Goal: Information Seeking & Learning: Learn about a topic

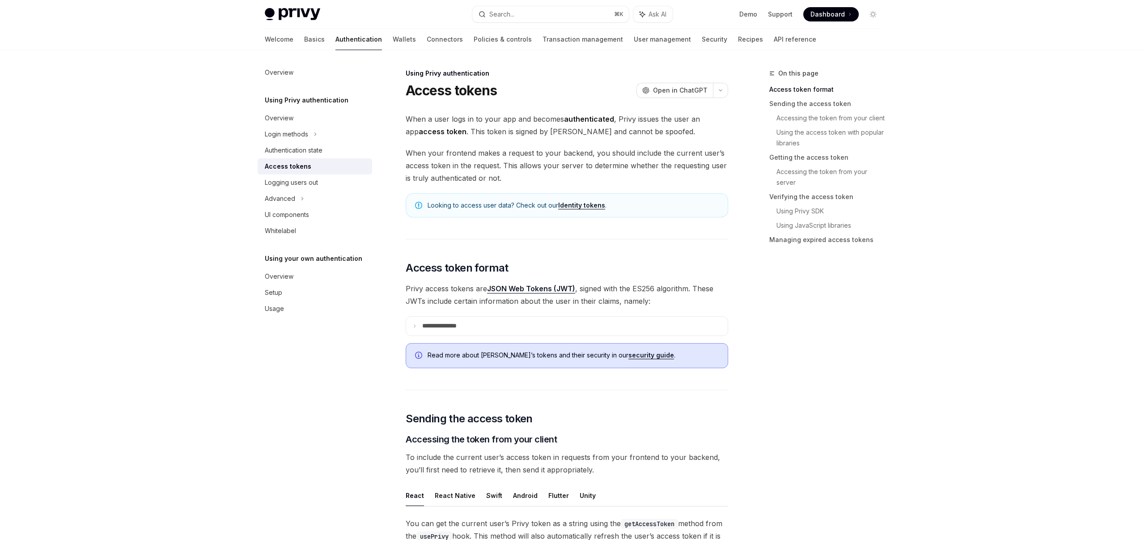
click at [439, 128] on strong "access token" at bounding box center [443, 131] width 48 height 9
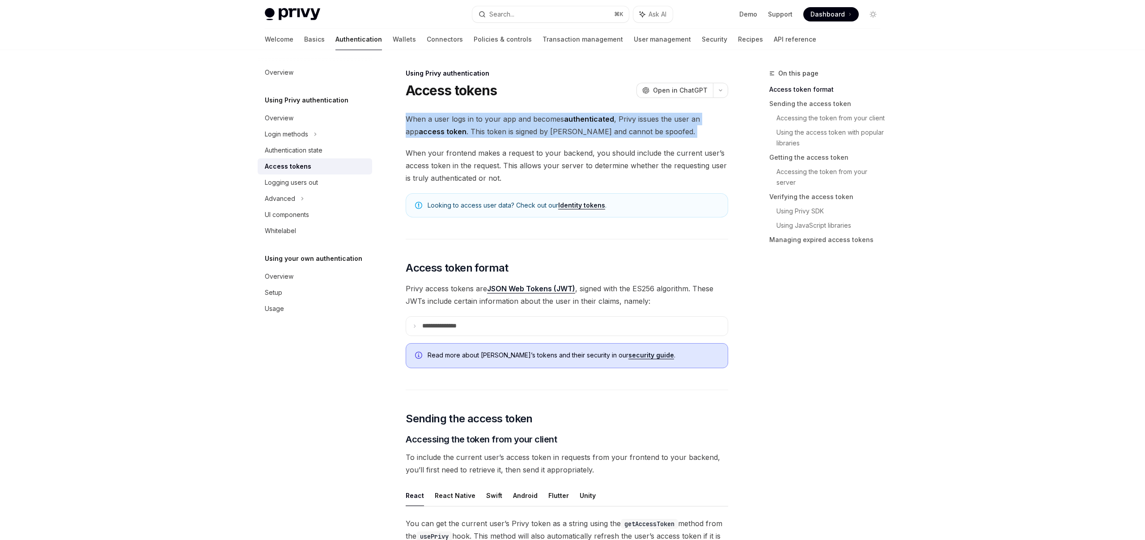
click at [439, 128] on strong "access token" at bounding box center [443, 131] width 48 height 9
click at [304, 38] on link "Basics" at bounding box center [314, 39] width 21 height 21
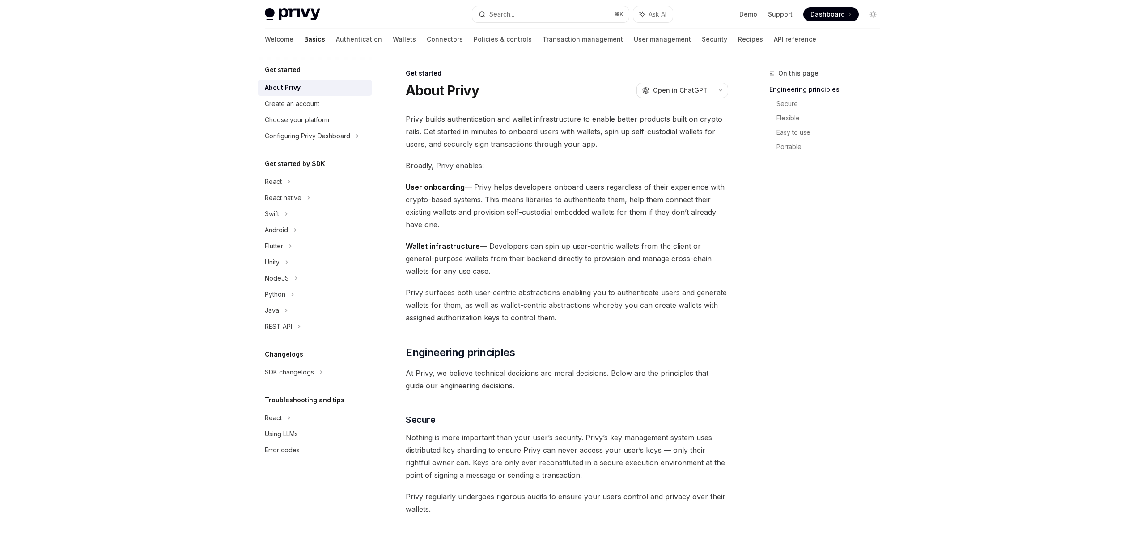
click at [291, 17] on img at bounding box center [292, 14] width 55 height 13
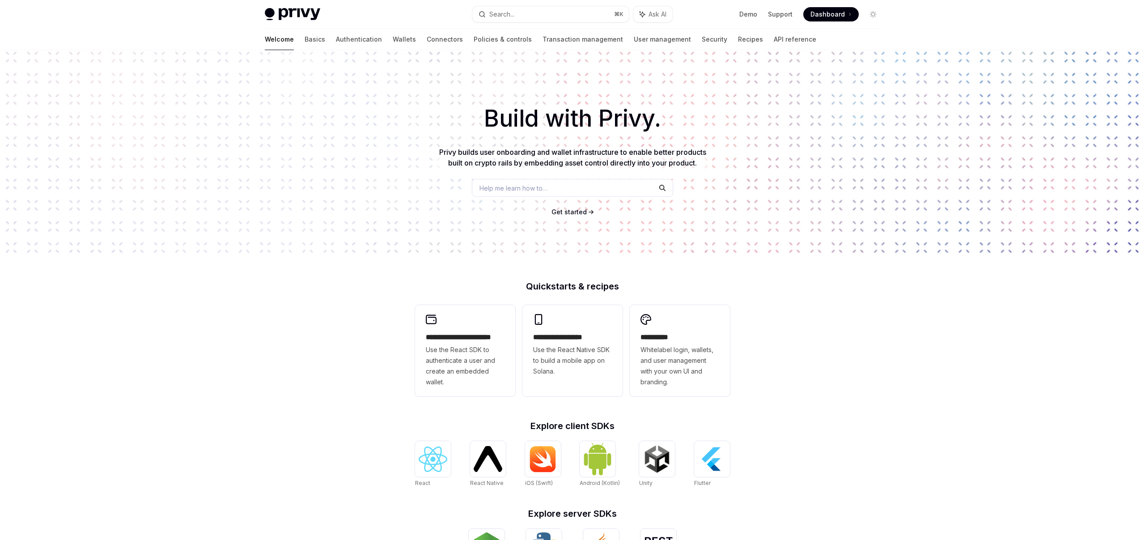
click at [581, 136] on div "Build with Privy. Privy builds user onboarding and wallet infrastructure to ena…" at bounding box center [572, 152] width 1145 height 204
click at [573, 166] on span "Privy builds user onboarding and wallet infrastructure to enable better product…" at bounding box center [572, 158] width 267 height 20
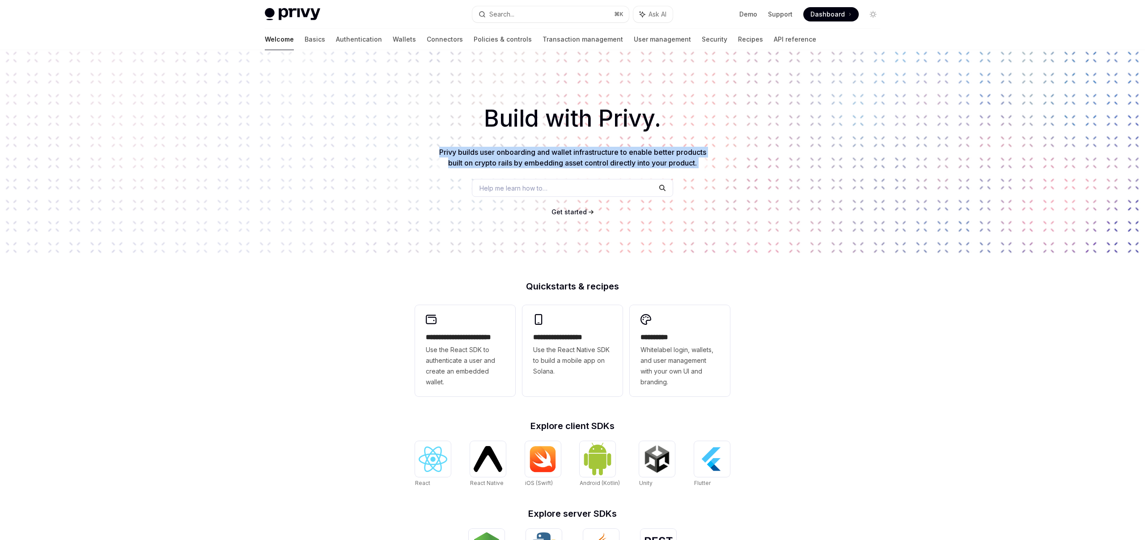
click at [573, 166] on span "Privy builds user onboarding and wallet infrastructure to enable better product…" at bounding box center [572, 158] width 267 height 20
click at [504, 136] on div "Build with Privy. Privy builds user onboarding and wallet infrastructure to ena…" at bounding box center [572, 152] width 1145 height 204
click at [290, 13] on img at bounding box center [292, 14] width 55 height 13
click at [305, 43] on link "Basics" at bounding box center [315, 39] width 21 height 21
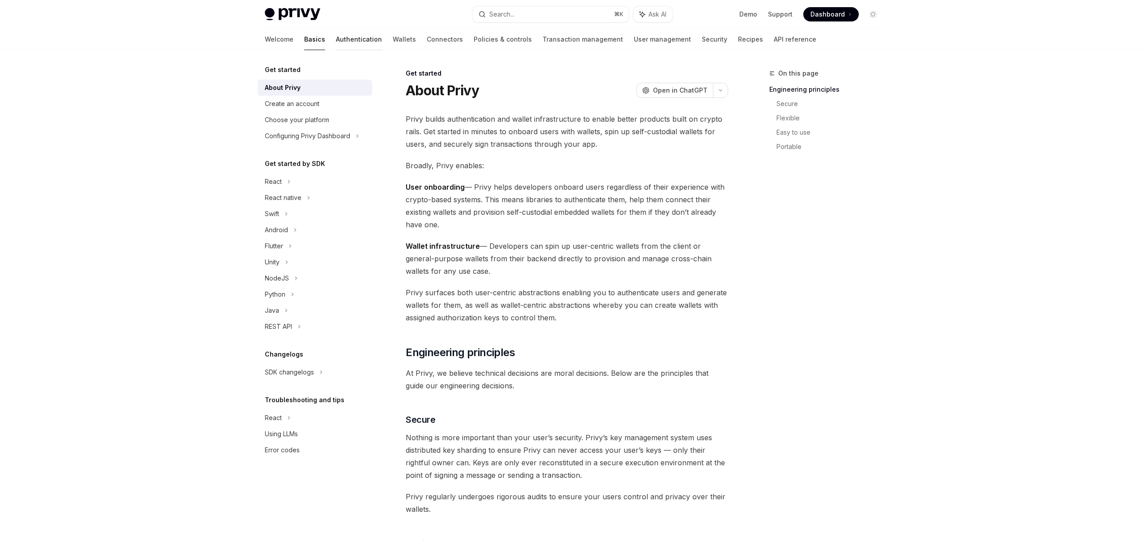
click at [336, 40] on link "Authentication" at bounding box center [359, 39] width 46 height 21
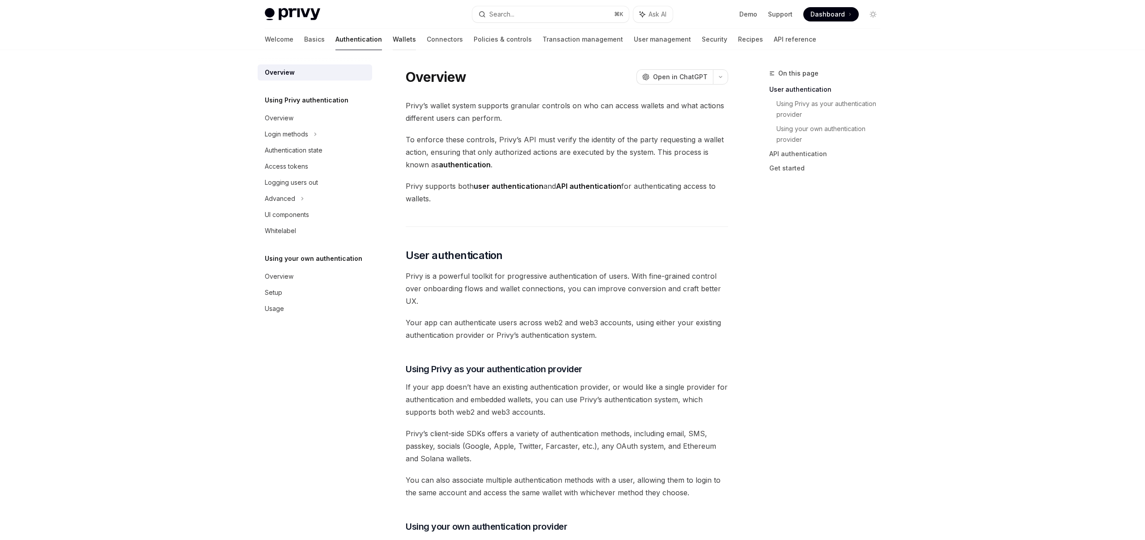
click at [393, 39] on link "Wallets" at bounding box center [404, 39] width 23 height 21
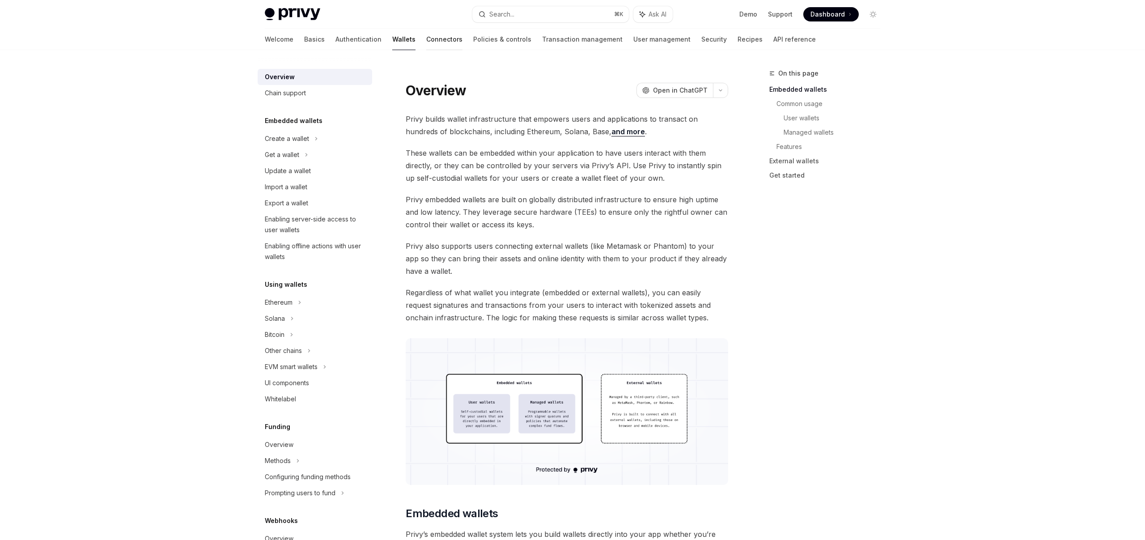
click at [426, 40] on link "Connectors" at bounding box center [444, 39] width 36 height 21
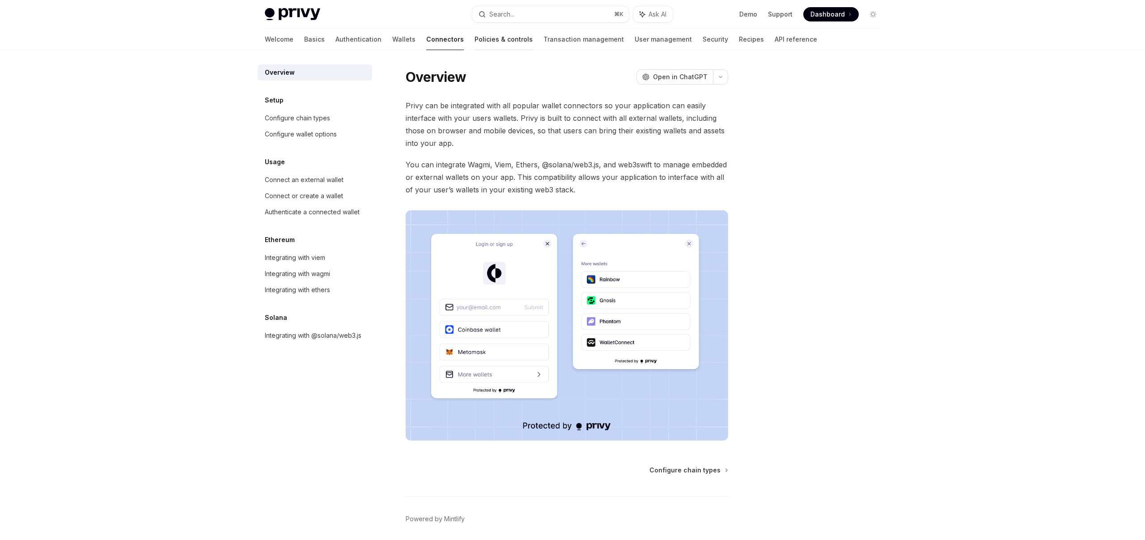
click at [475, 38] on link "Policies & controls" at bounding box center [504, 39] width 58 height 21
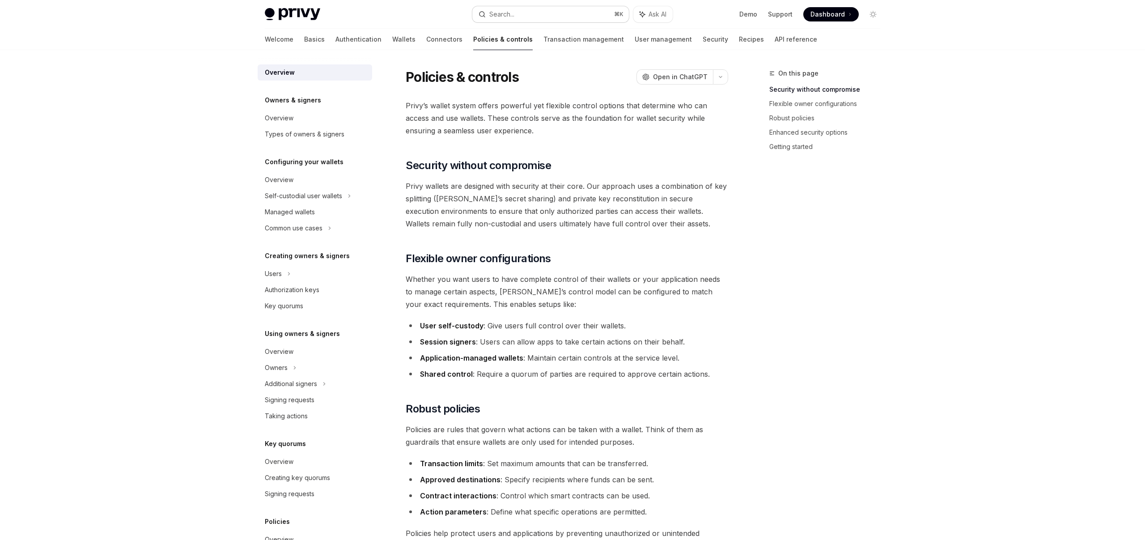
click at [527, 13] on button "Search... ⌘ K" at bounding box center [550, 14] width 157 height 16
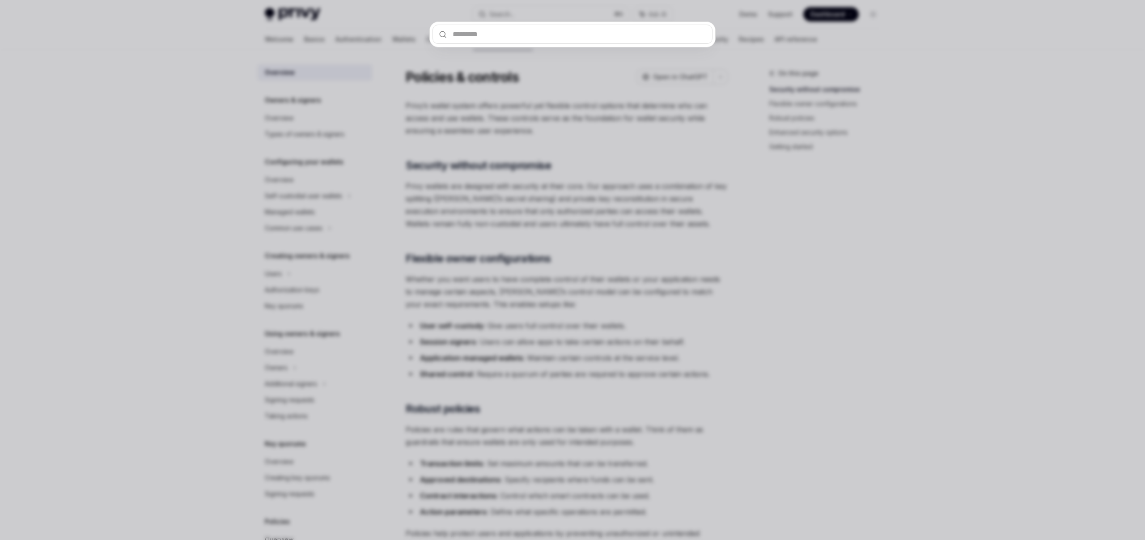
click at [570, 118] on div at bounding box center [572, 270] width 1145 height 540
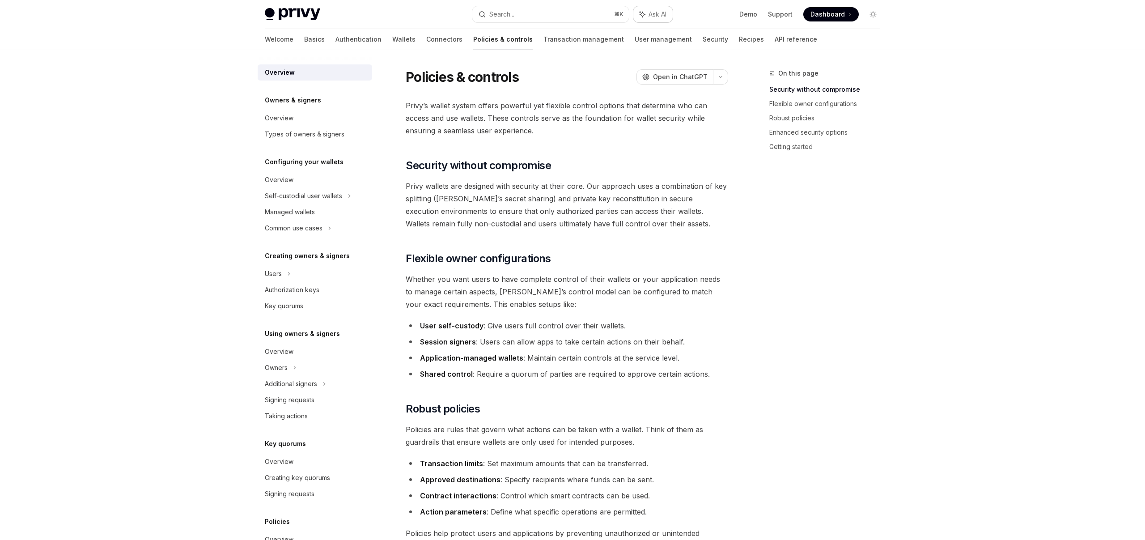
click at [650, 10] on span "Ask AI" at bounding box center [658, 14] width 18 height 9
click at [304, 103] on h5 "Owners & signers" at bounding box center [293, 100] width 56 height 11
click at [272, 119] on div "Overview" at bounding box center [279, 118] width 29 height 11
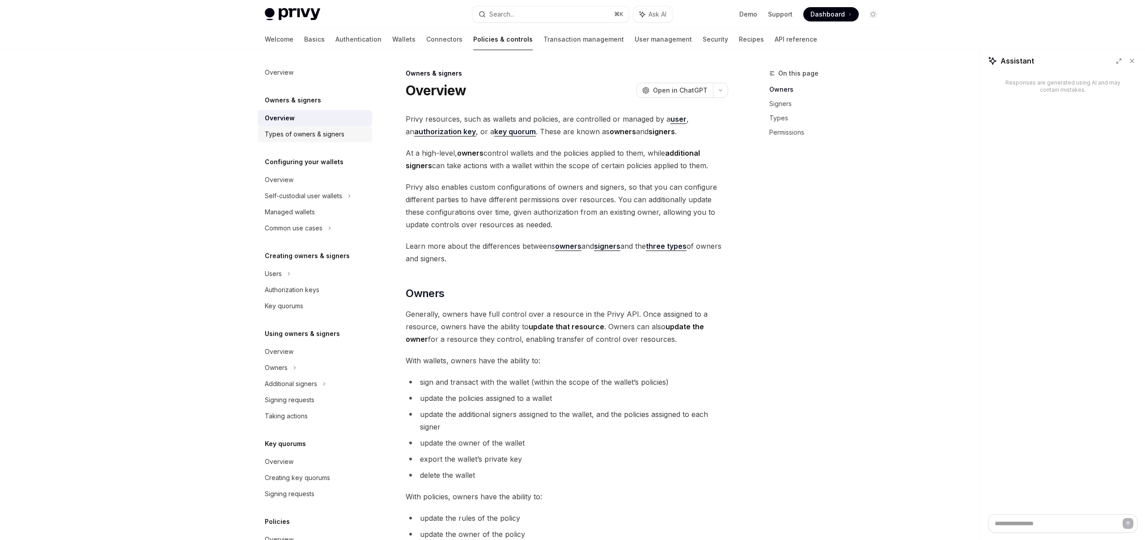
click at [274, 131] on div "Types of owners & signers" at bounding box center [305, 134] width 80 height 11
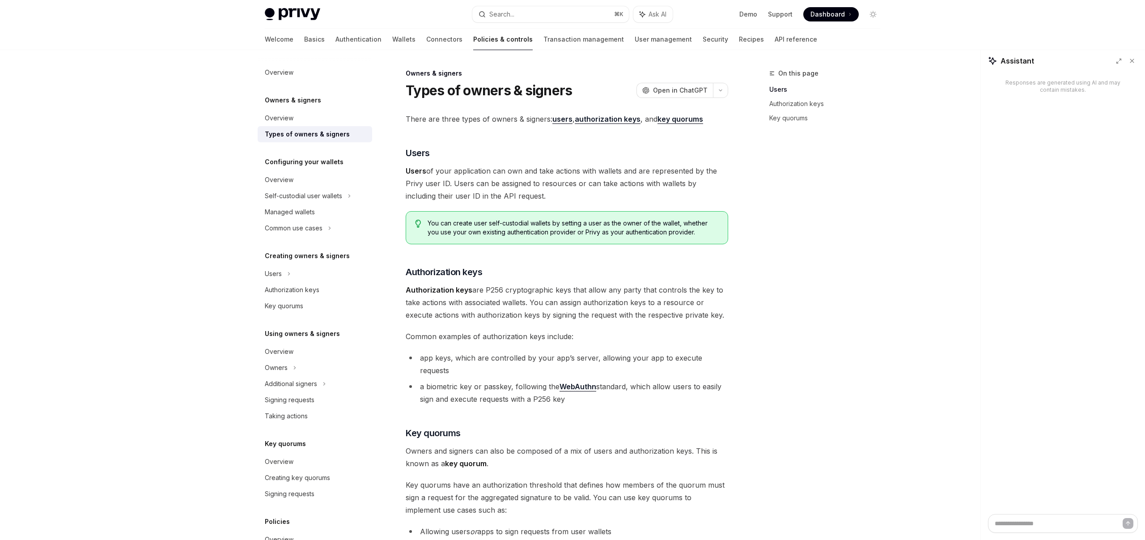
click at [283, 106] on h5 "Configuring your wallets" at bounding box center [293, 100] width 56 height 11
click at [284, 187] on link "Overview" at bounding box center [315, 180] width 115 height 16
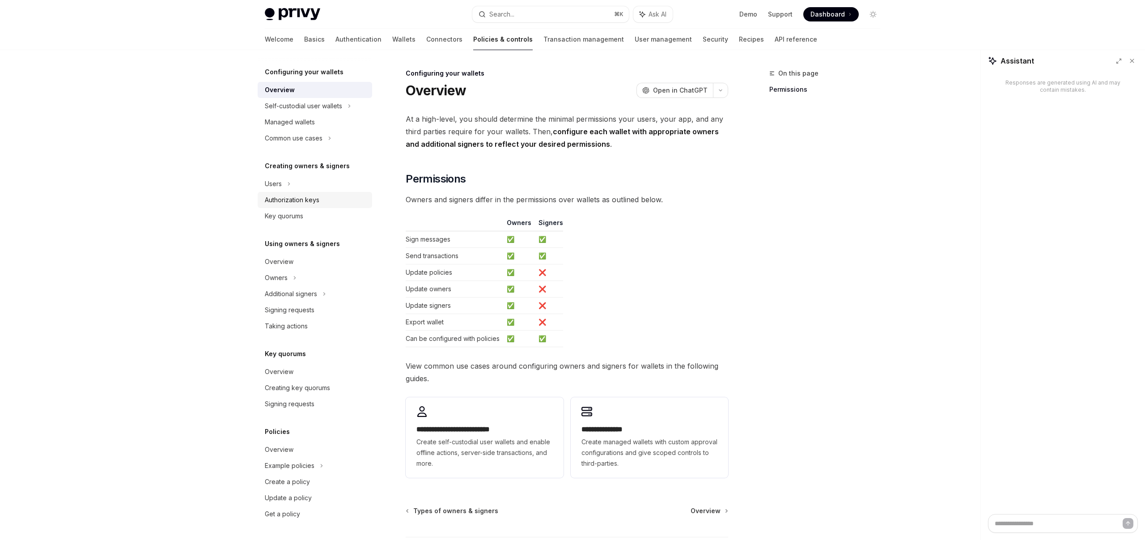
scroll to position [74, 0]
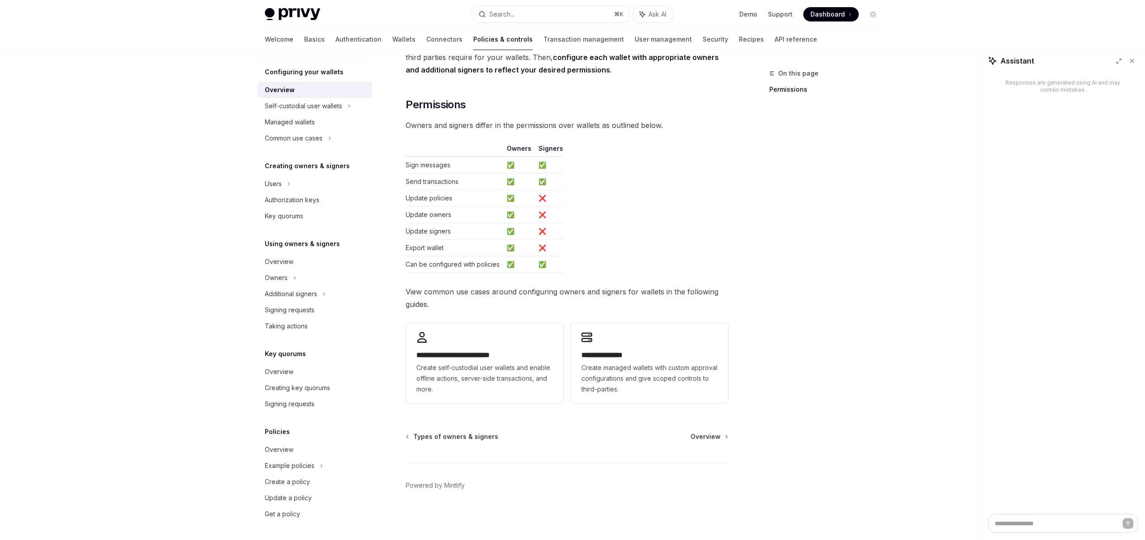
click at [142, 188] on div "Privy Docs home page Search... ⌘ K Ask AI Demo Support Dashboard Dashboard Sear…" at bounding box center [572, 233] width 1145 height 614
click at [456, 488] on link "Powered by Mintlify" at bounding box center [435, 485] width 59 height 9
click at [286, 105] on div "Self-custodial user wallets" at bounding box center [303, 106] width 77 height 11
type textarea "*"
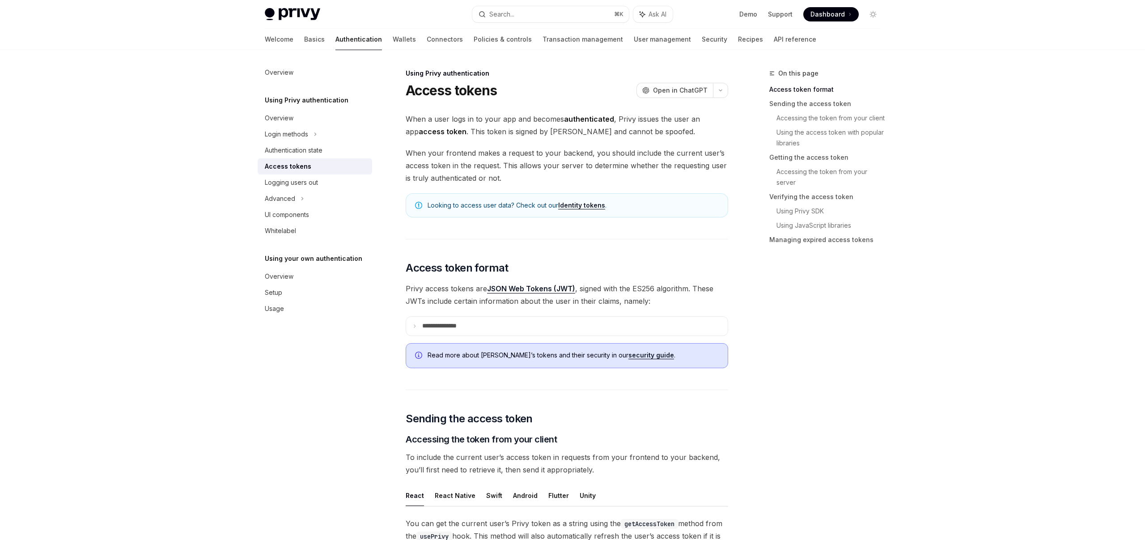
click at [617, 130] on span "When a user logs in to your app and becomes authenticated , Privy issues the us…" at bounding box center [567, 125] width 323 height 25
copy span "spoofed"
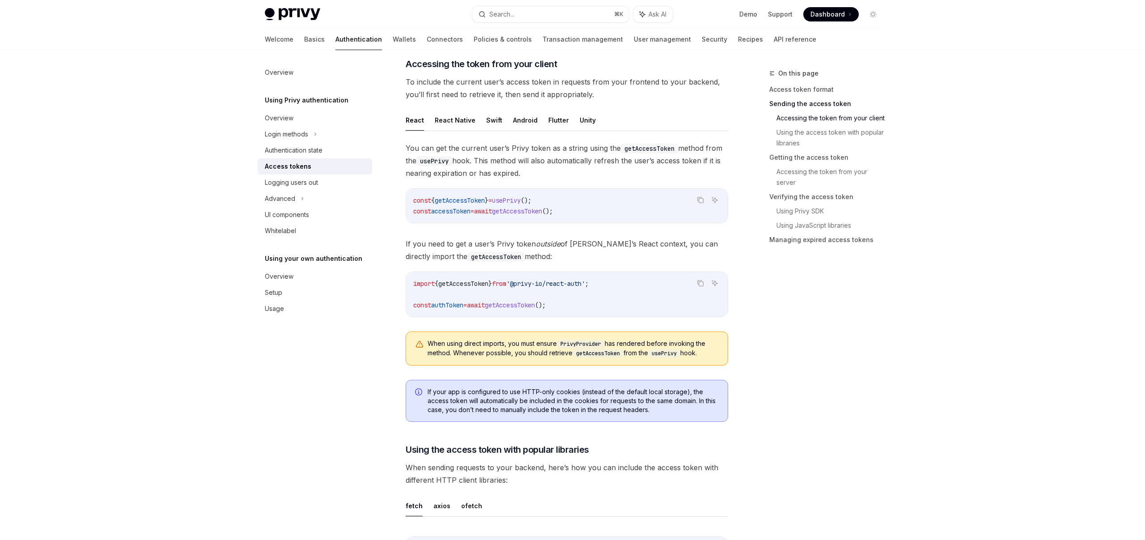
scroll to position [313, 0]
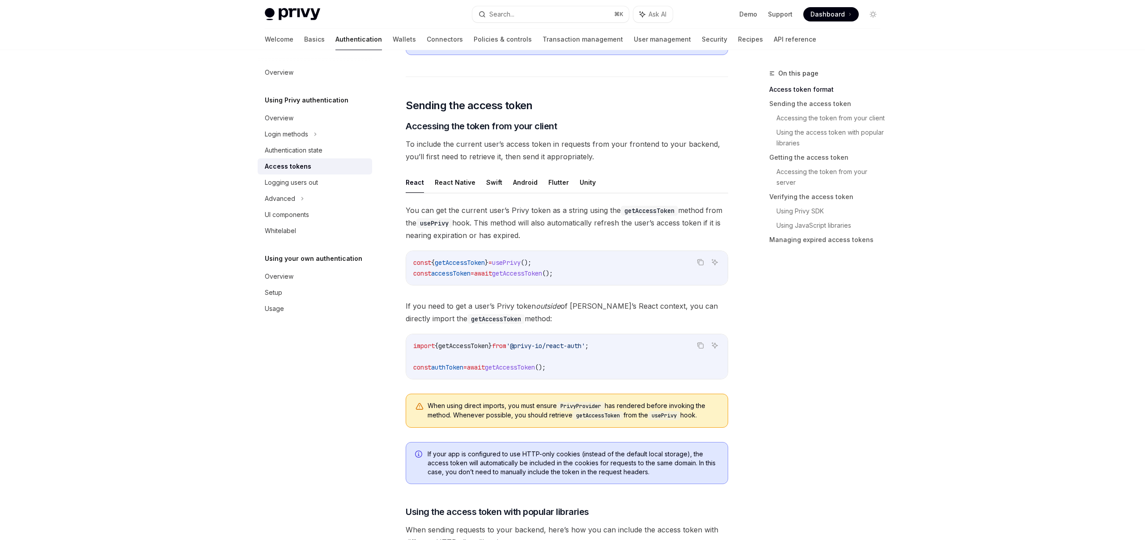
click at [437, 159] on span "To include the current user’s access token in requests from your frontend to yo…" at bounding box center [567, 150] width 323 height 25
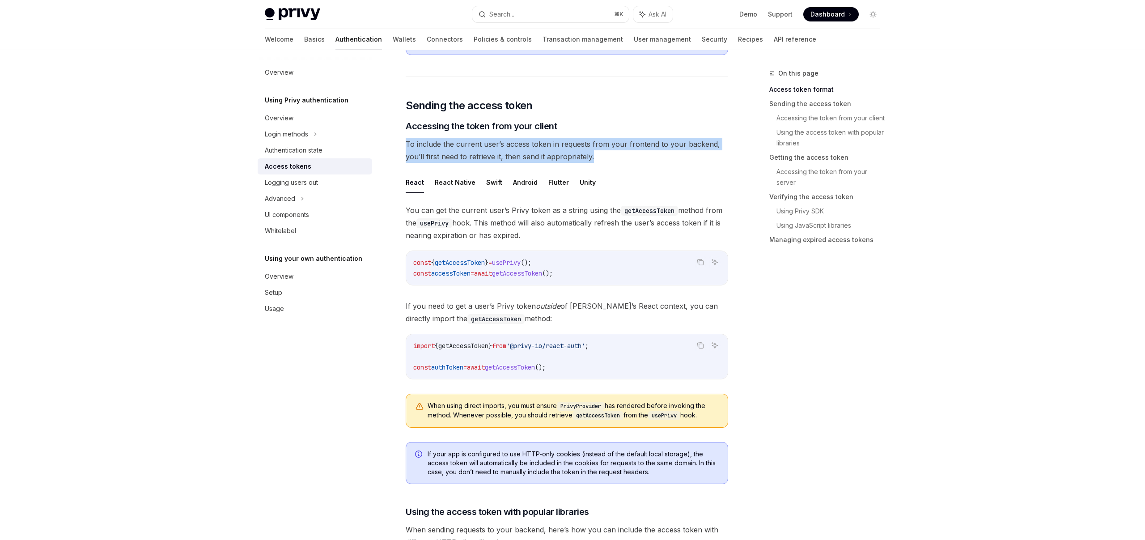
click at [437, 159] on span "To include the current user’s access token in requests from your frontend to yo…" at bounding box center [567, 150] width 323 height 25
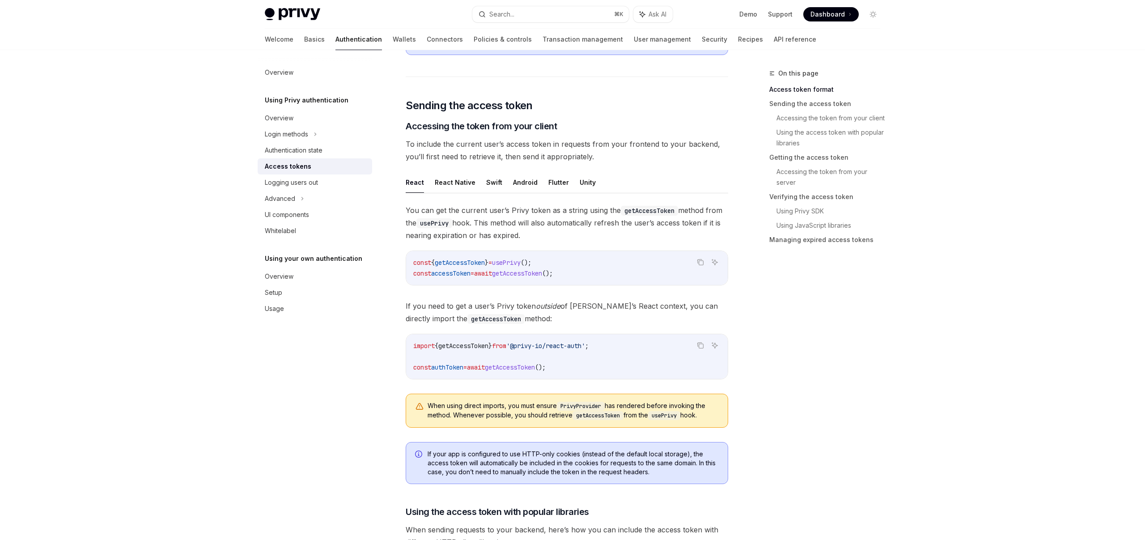
click at [450, 226] on code "usePrivy" at bounding box center [435, 223] width 36 height 10
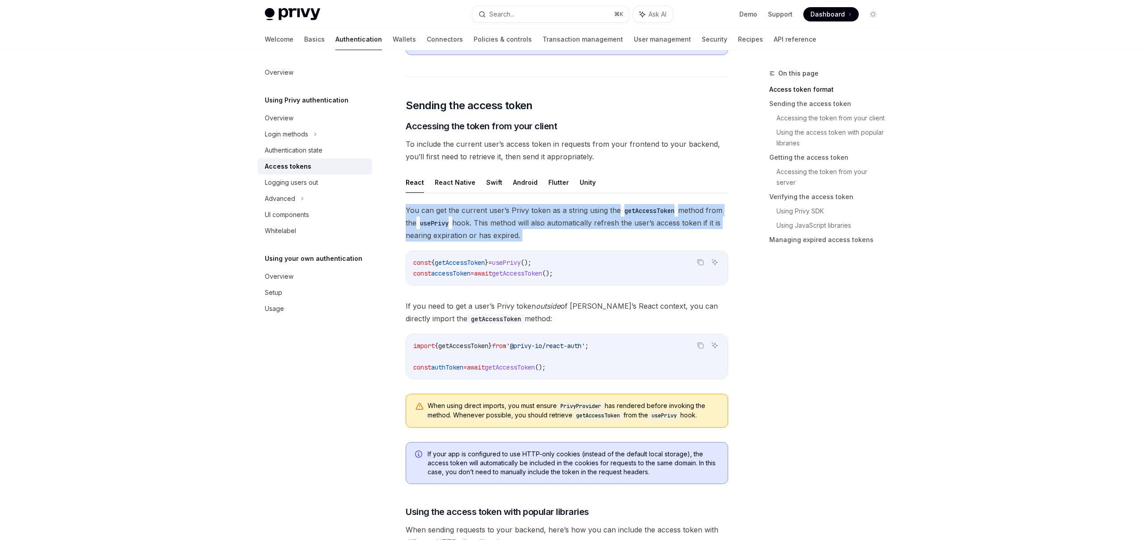
click at [450, 226] on code "usePrivy" at bounding box center [435, 223] width 36 height 10
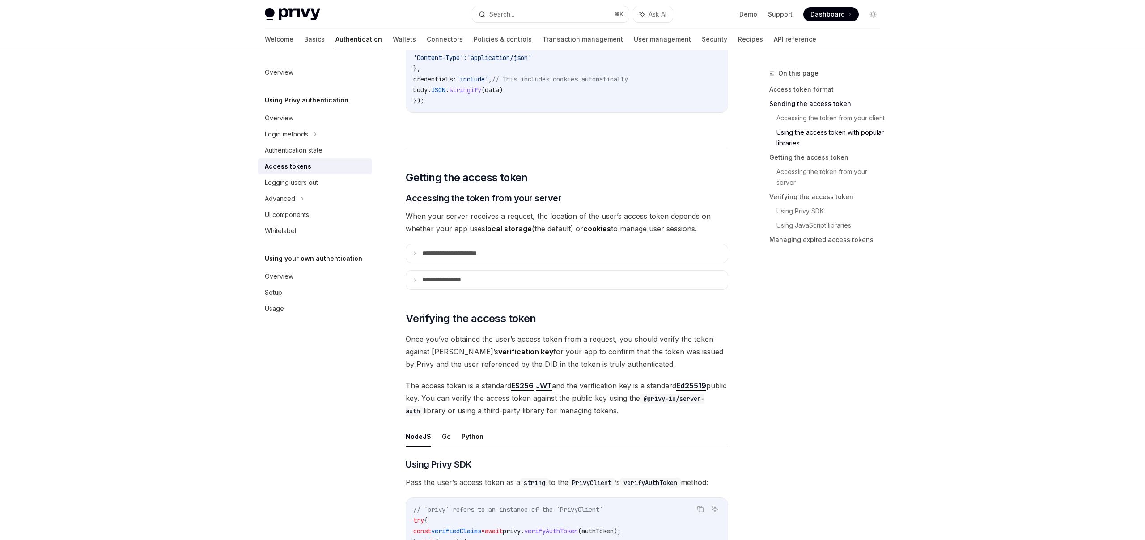
scroll to position [1037, 0]
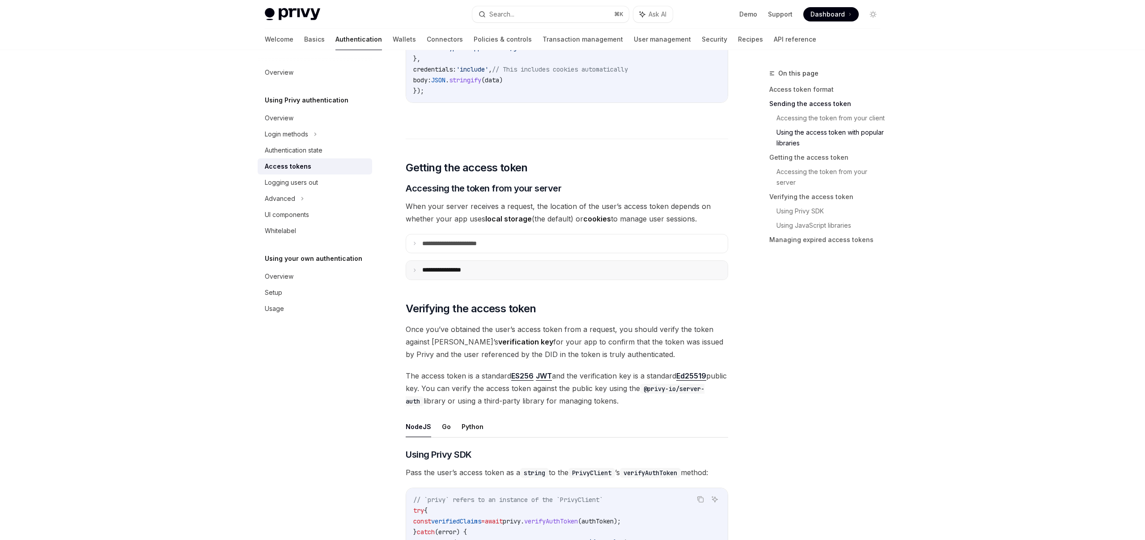
click at [481, 276] on summary "**********" at bounding box center [567, 270] width 322 height 19
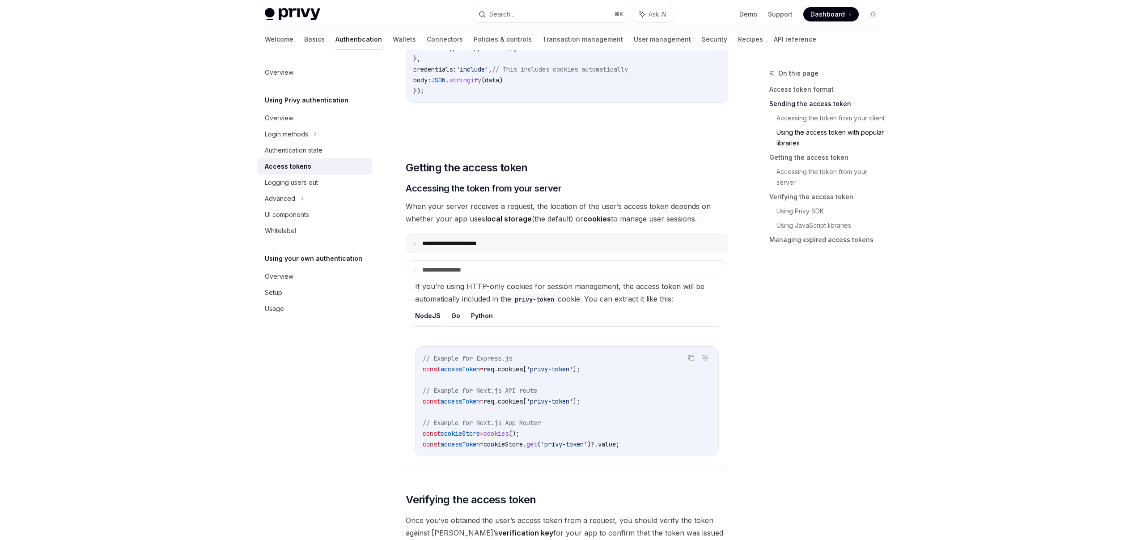
click at [493, 235] on summary "**********" at bounding box center [567, 243] width 322 height 19
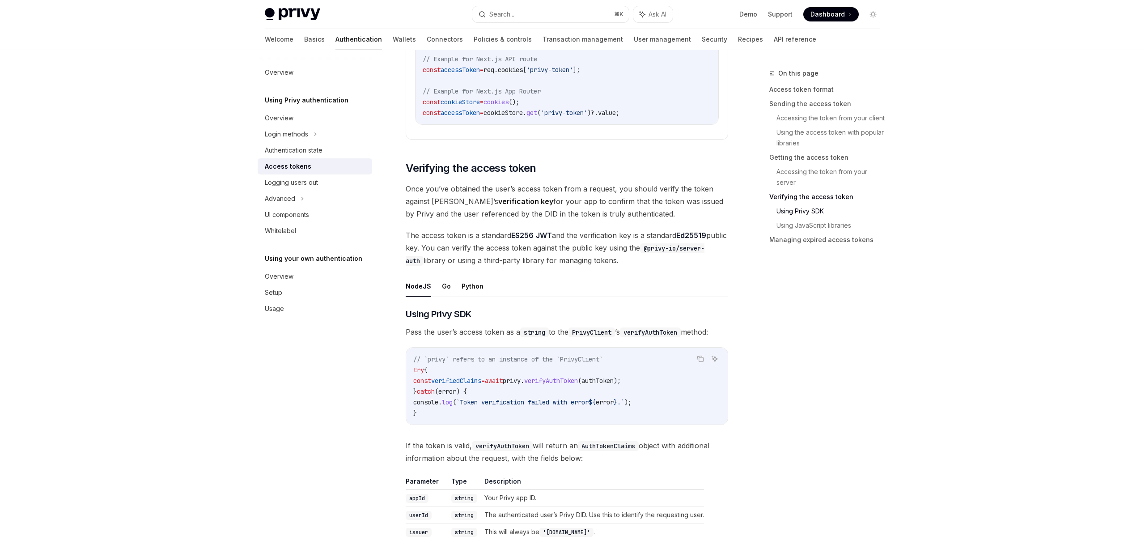
scroll to position [1566, 0]
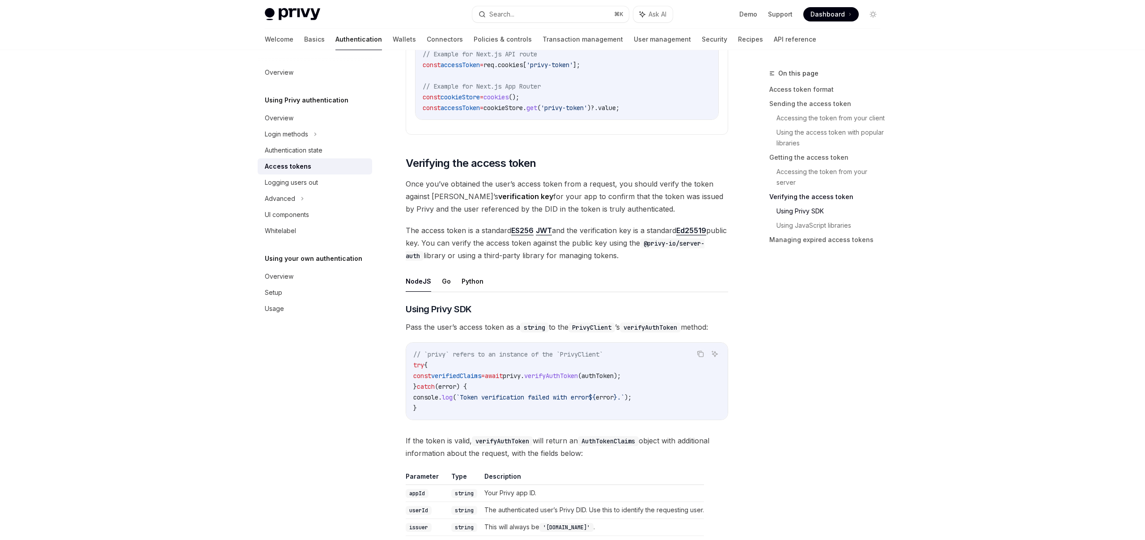
click at [521, 380] on span "privy" at bounding box center [512, 376] width 18 height 8
click at [578, 380] on span "verifyAuthToken" at bounding box center [551, 376] width 54 height 8
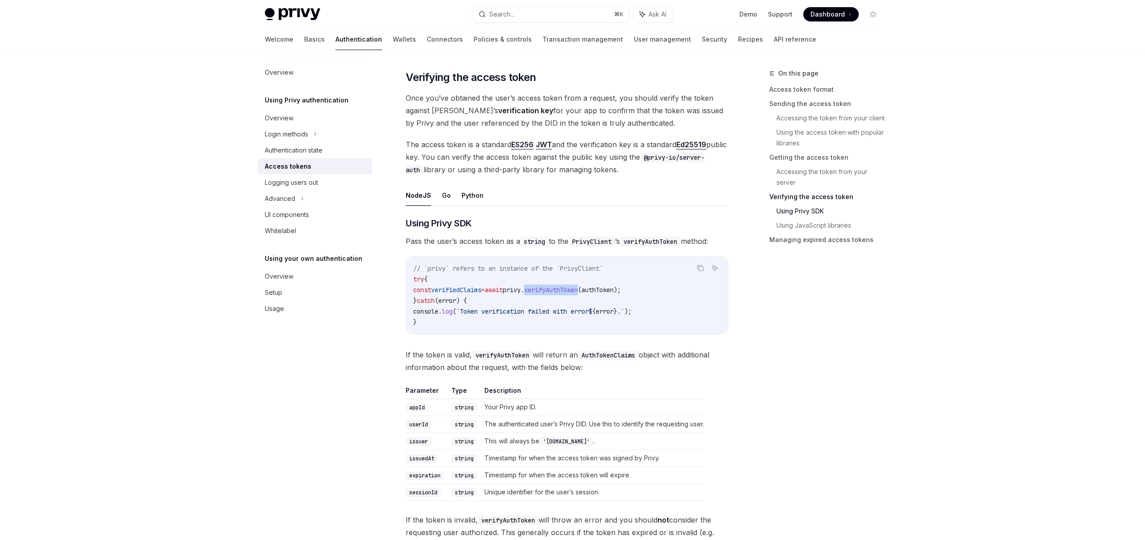
scroll to position [1626, 0]
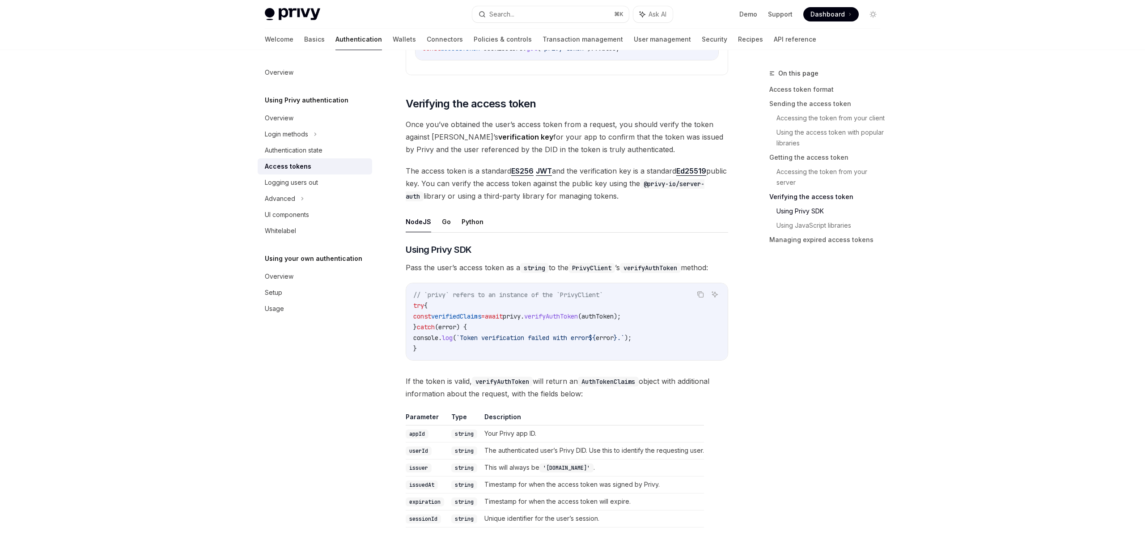
click at [437, 225] on ul "NodeJS Go Python" at bounding box center [567, 221] width 323 height 21
click at [443, 224] on button "Go" at bounding box center [446, 221] width 9 height 21
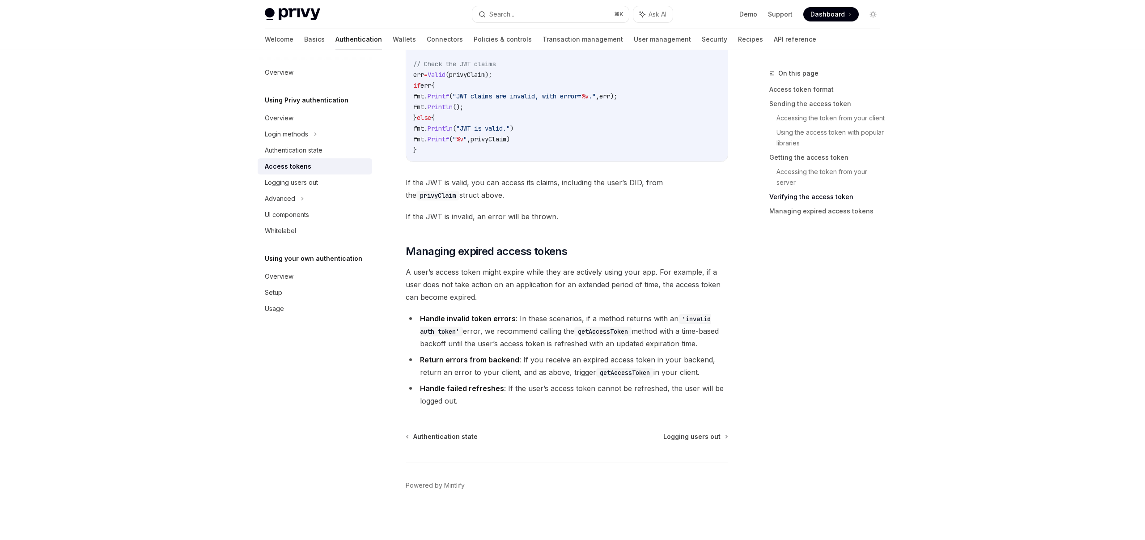
scroll to position [2494, 0]
click at [516, 254] on span "Managing expired access tokens" at bounding box center [487, 251] width 162 height 14
click at [543, 249] on span "Managing expired access tokens" at bounding box center [487, 251] width 162 height 14
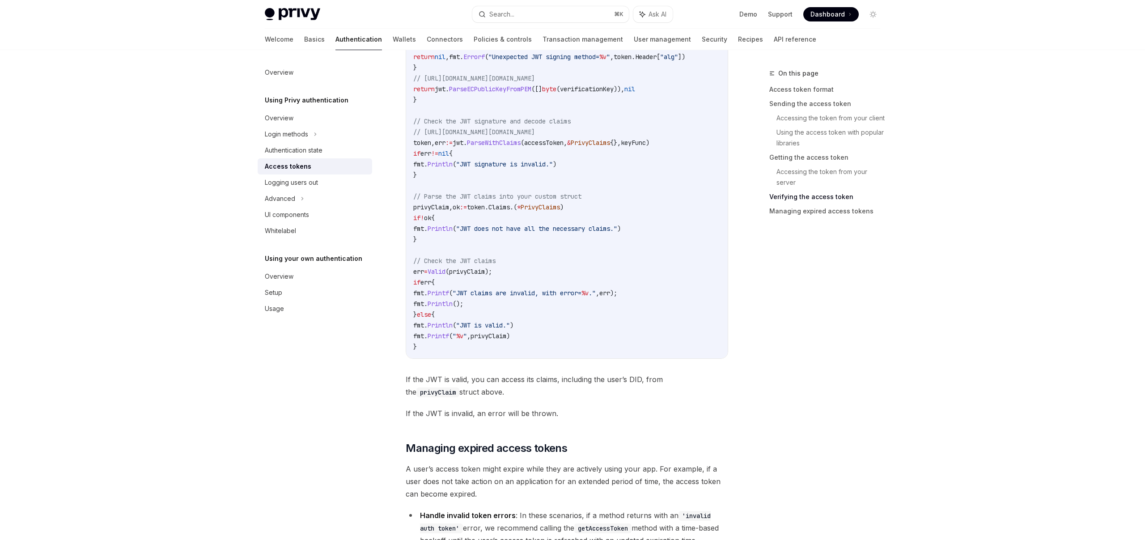
scroll to position [2291, 0]
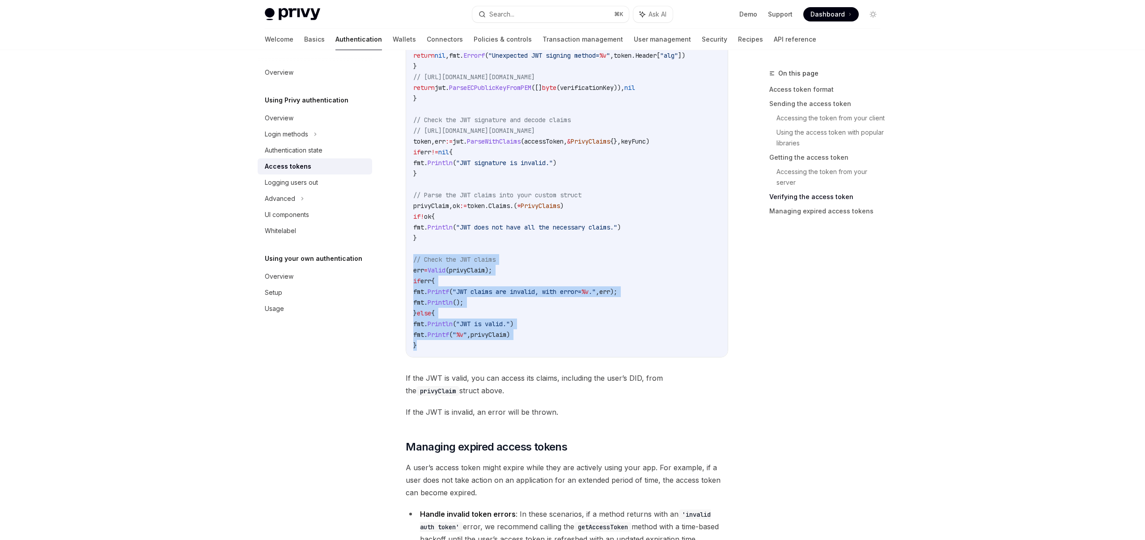
drag, startPoint x: 415, startPoint y: 262, endPoint x: 505, endPoint y: 348, distance: 124.4
click at [448, 346] on code "accessToken := "insert-the-users-access-token" // Defining a Go type for Privy …" at bounding box center [576, 49] width 326 height 601
copy code "// Check the JWT claims err = Valid ( privyClaim ); if err { fmt . Printf ( "JW…"
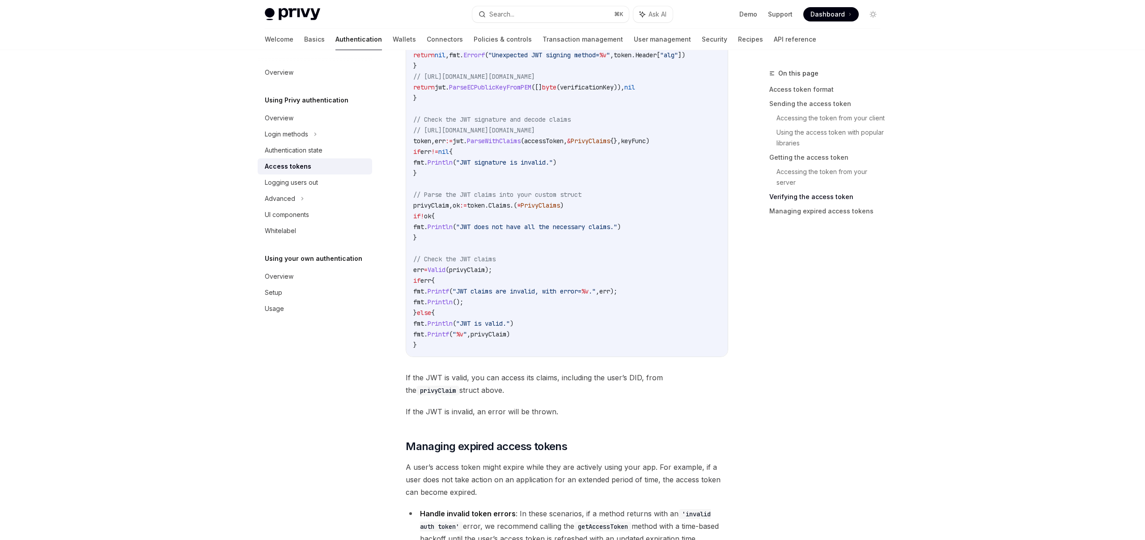
click at [489, 387] on span "If the JWT is valid, you can access its claims, including the user’s DID, from …" at bounding box center [567, 383] width 323 height 25
click at [485, 304] on code "accessToken := "insert-the-users-access-token" // Defining a Go type for Privy …" at bounding box center [576, 49] width 326 height 601
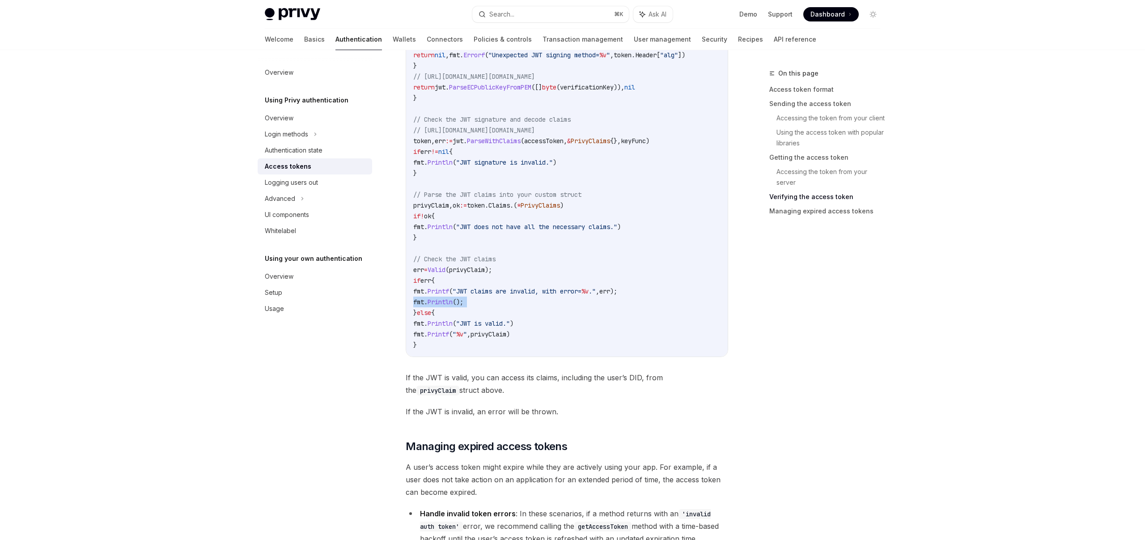
click at [485, 304] on code "accessToken := "insert-the-users-access-token" // Defining a Go type for Privy …" at bounding box center [576, 49] width 326 height 601
click at [529, 309] on code "accessToken := "insert-the-users-access-token" // Defining a Go type for Privy …" at bounding box center [576, 49] width 326 height 601
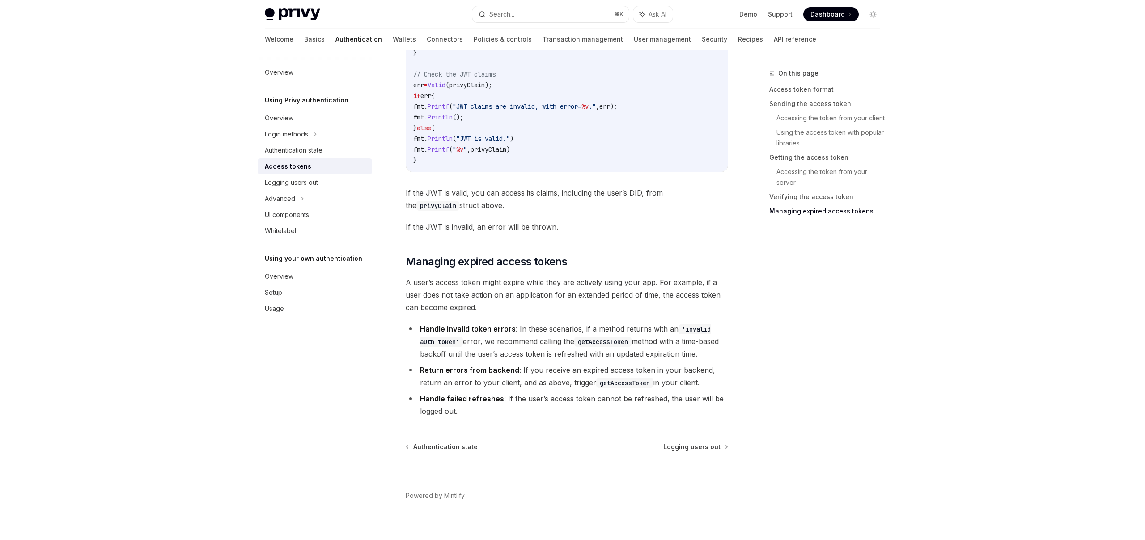
scroll to position [2494, 0]
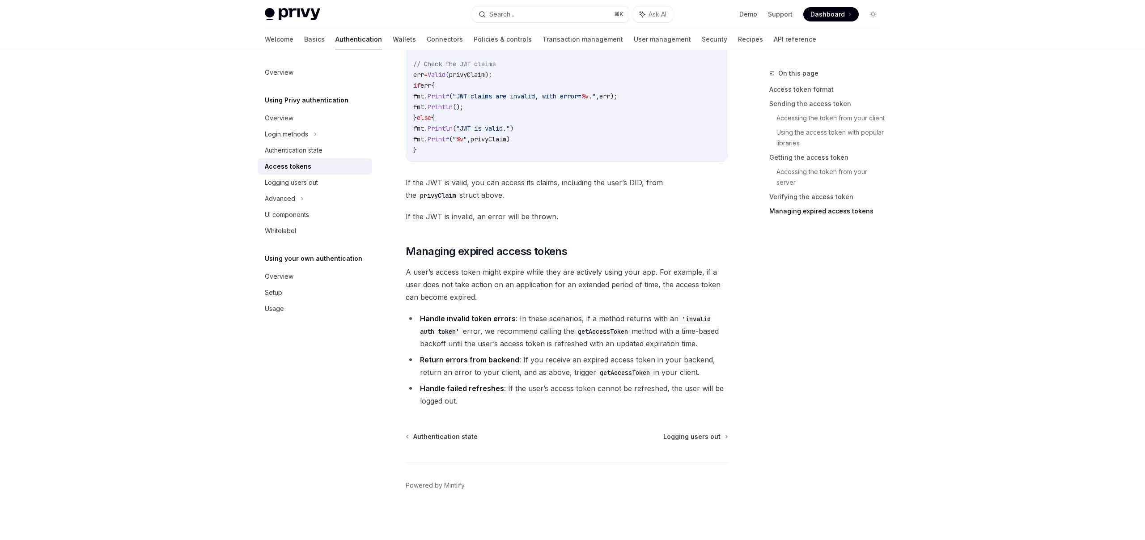
click at [517, 361] on li "Return errors from backend : If you receive an expired access token in your bac…" at bounding box center [567, 365] width 323 height 25
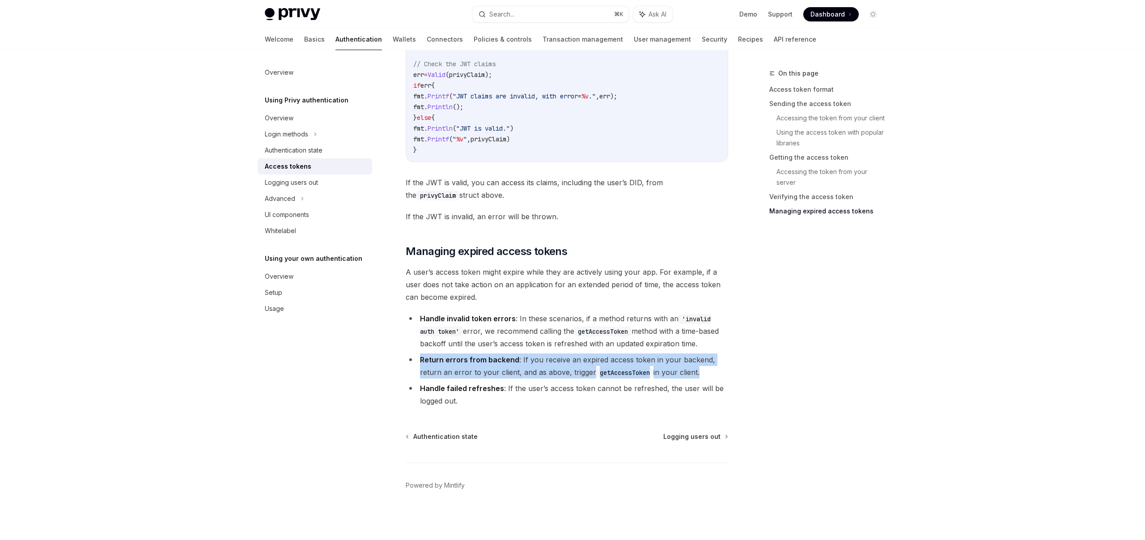
click at [517, 361] on li "Return errors from backend : If you receive an expired access token in your bac…" at bounding box center [567, 365] width 323 height 25
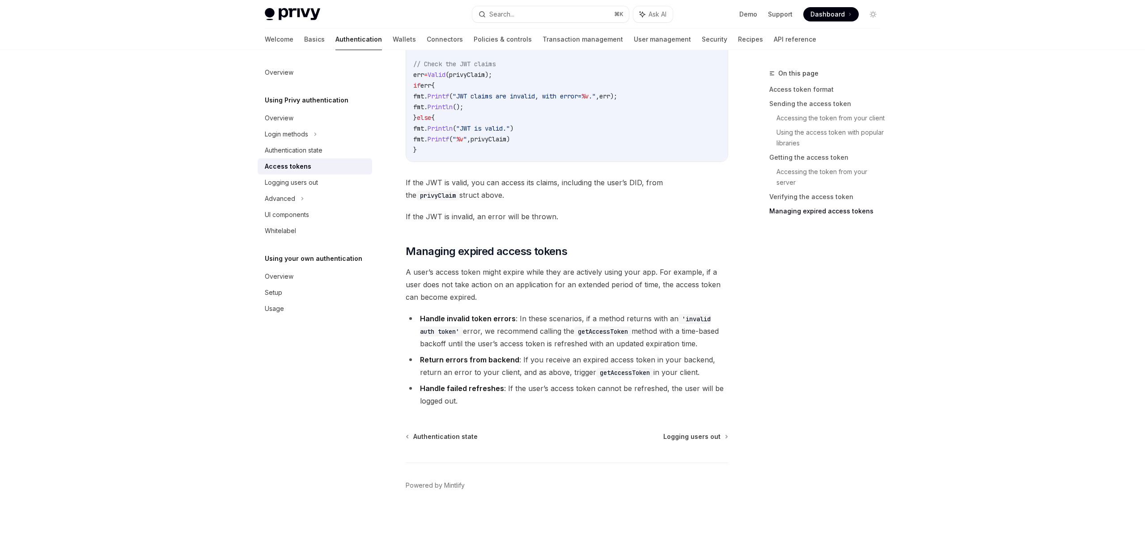
click at [476, 400] on li "Handle failed refreshes : If the user’s access token cannot be refreshed, the u…" at bounding box center [567, 394] width 323 height 25
click at [284, 370] on div "Overview Using Privy authentication Overview Login methods Authentication state…" at bounding box center [322, 295] width 129 height 490
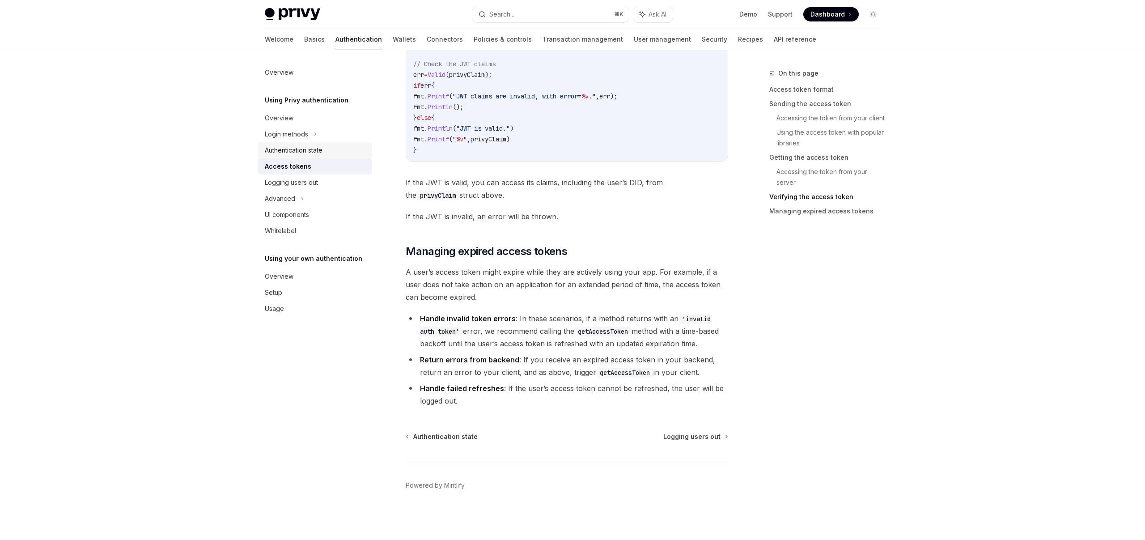
click at [303, 154] on div "Authentication state" at bounding box center [294, 150] width 58 height 11
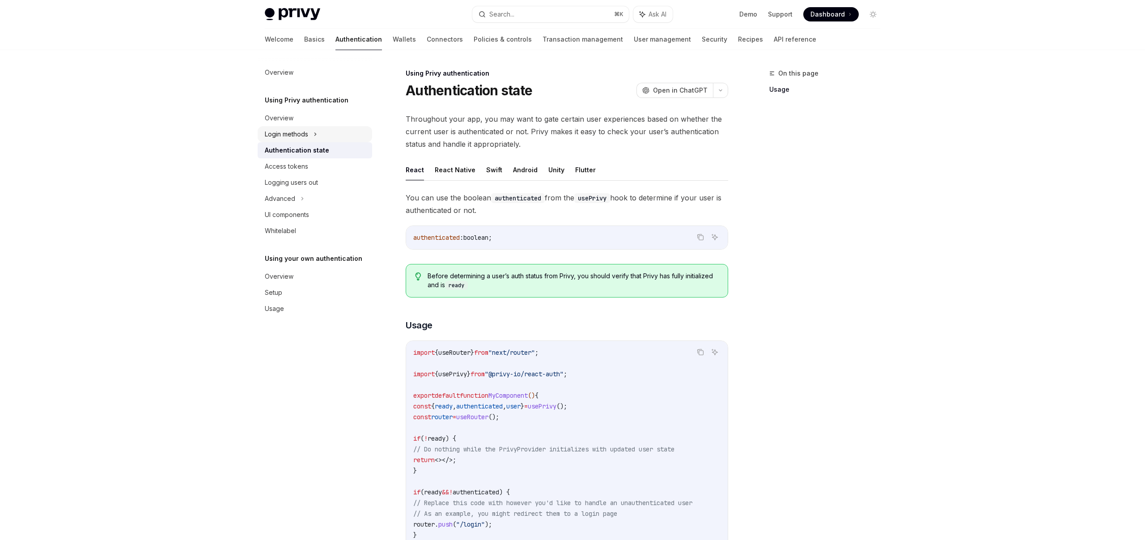
click at [298, 136] on div "Login methods" at bounding box center [286, 134] width 43 height 11
type textarea "*"
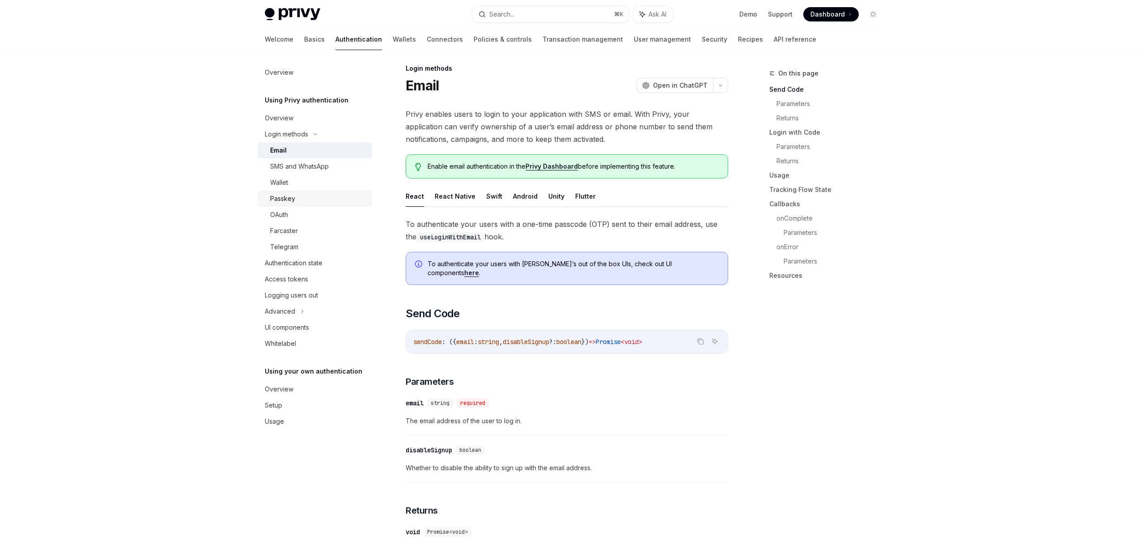
scroll to position [6, 0]
